Goal: Task Accomplishment & Management: Manage account settings

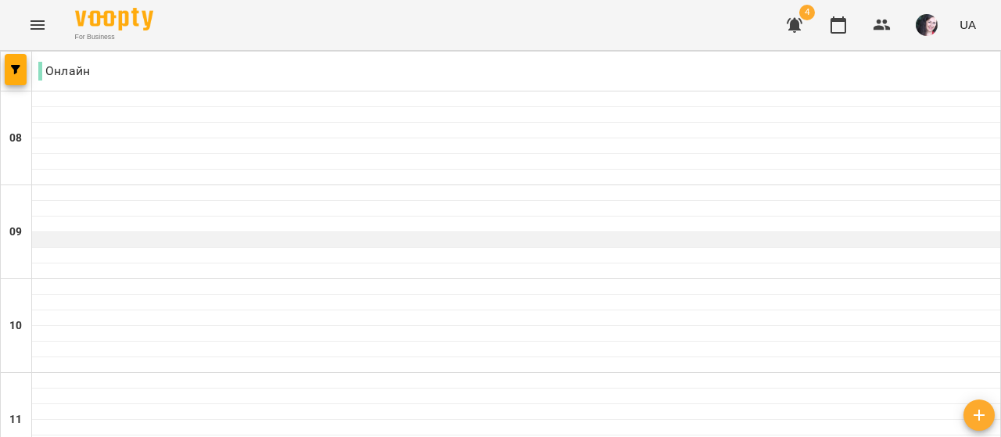
scroll to position [1166, 0]
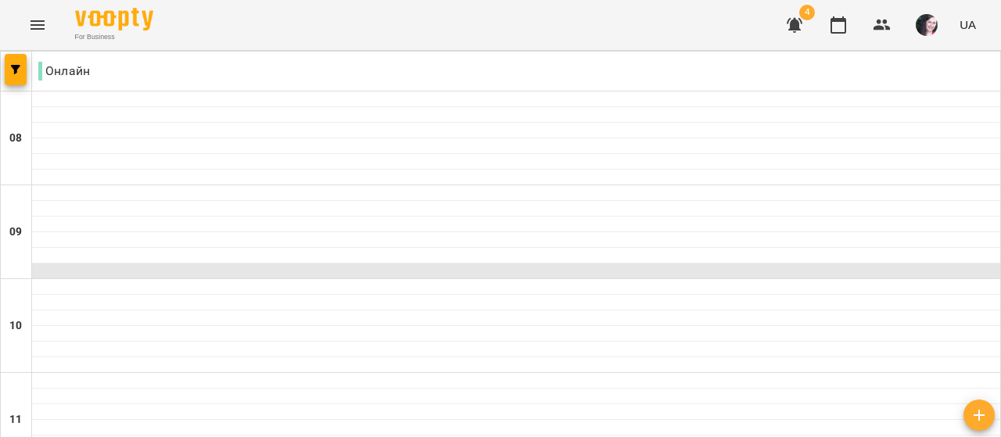
scroll to position [902, 0]
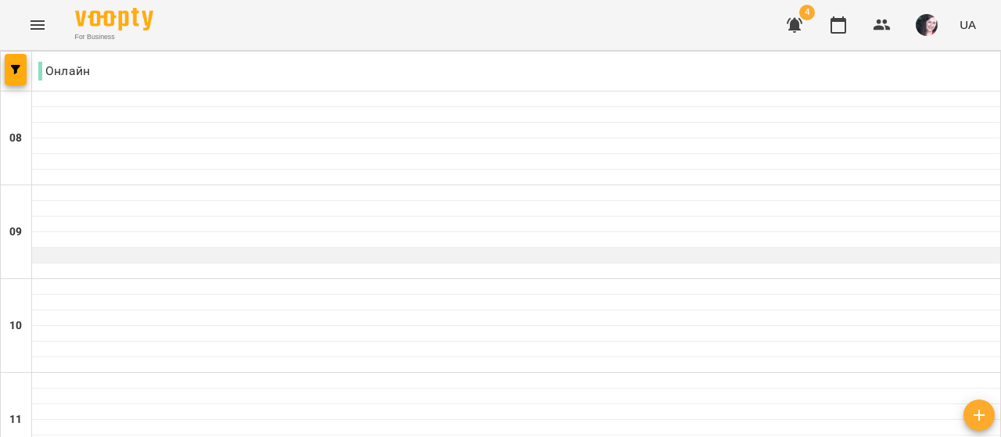
scroll to position [943, 0]
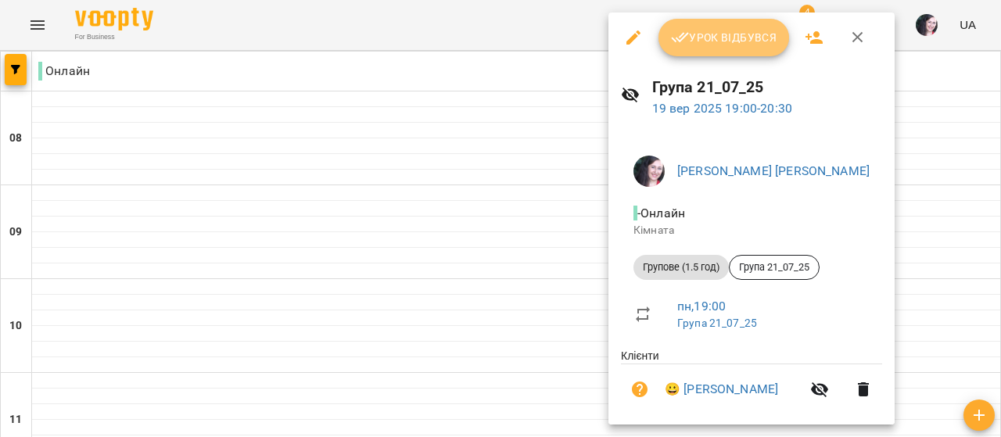
click at [717, 31] on span "Урок відбувся" at bounding box center [724, 37] width 106 height 19
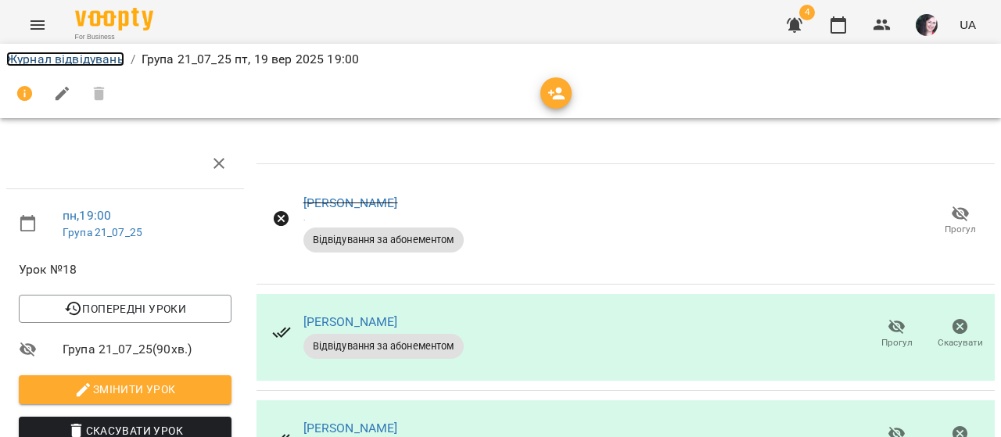
click at [75, 56] on link "Журнал відвідувань" at bounding box center [65, 59] width 118 height 15
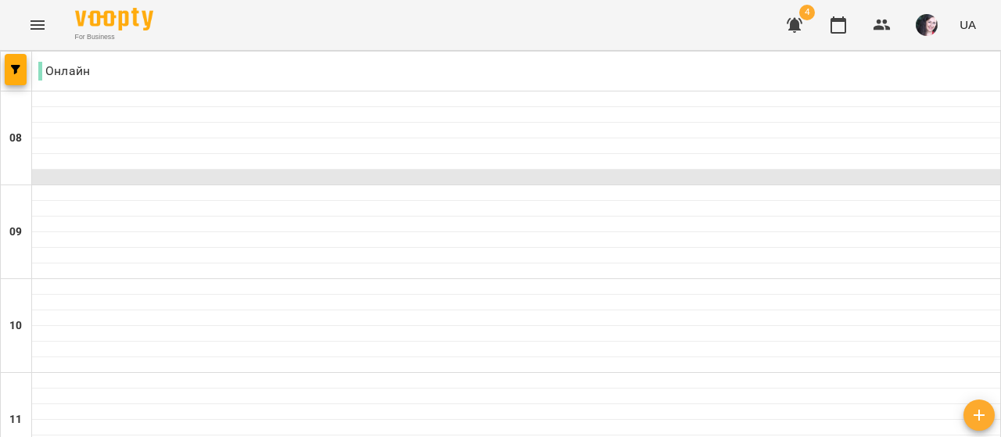
scroll to position [928, 0]
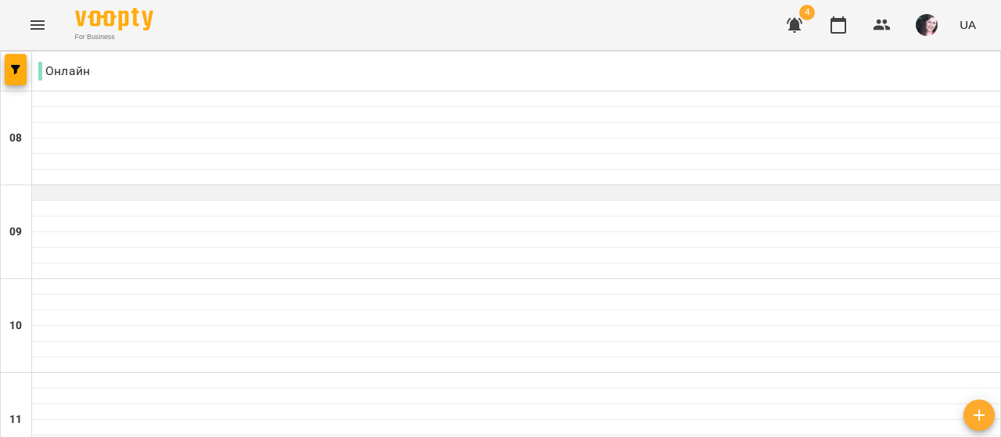
scroll to position [818, 0]
